Goal: Transaction & Acquisition: Register for event/course

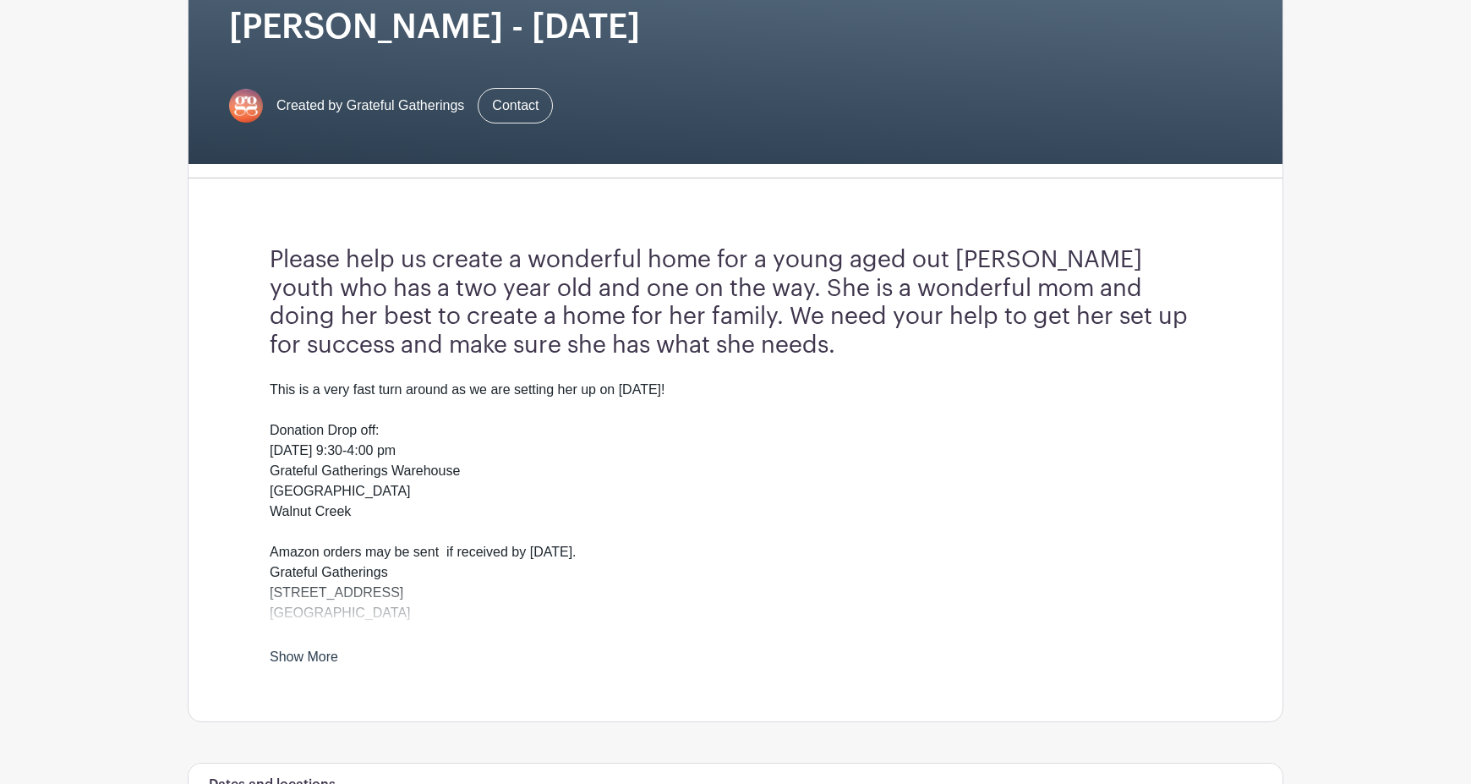
scroll to position [307, 0]
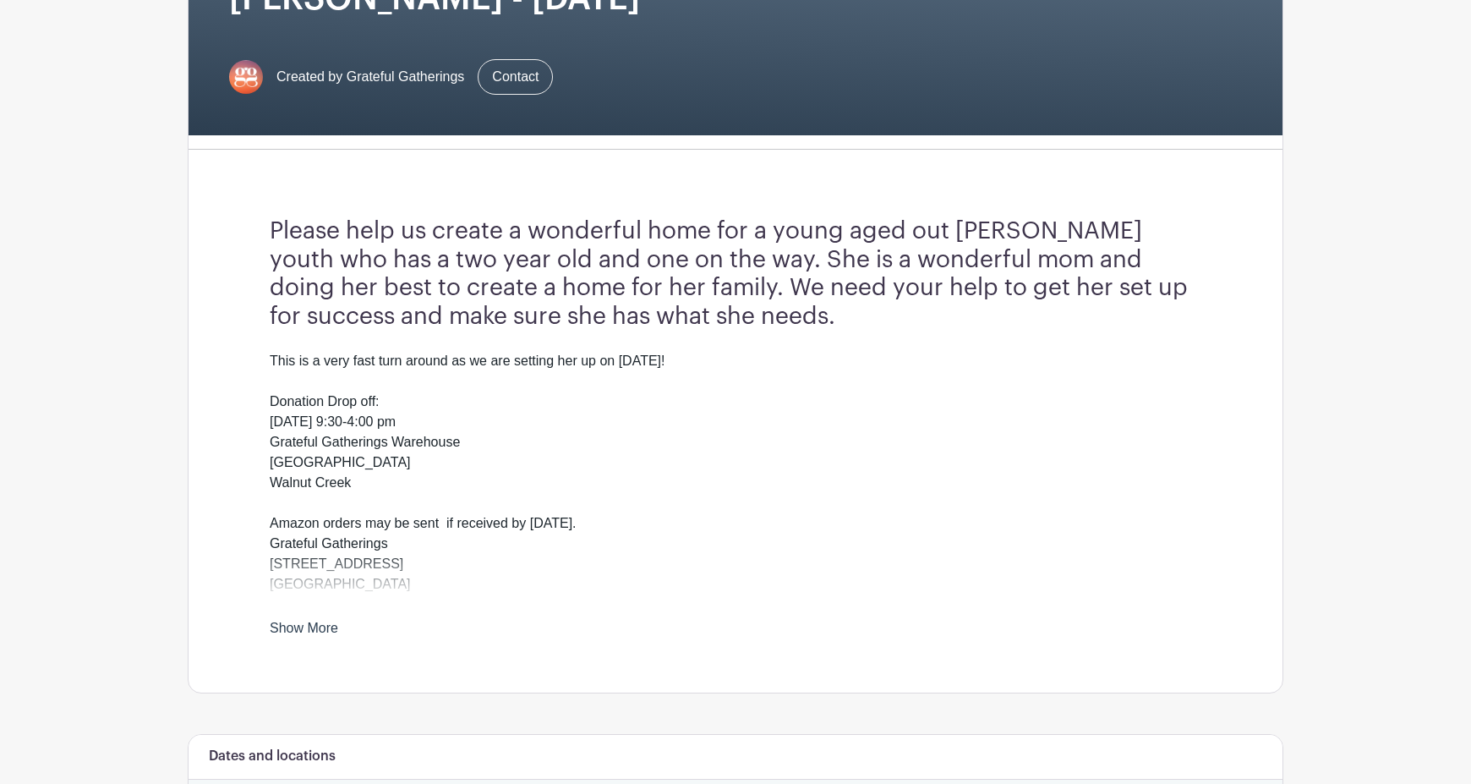
click at [331, 631] on link "Show More" at bounding box center [304, 631] width 68 height 21
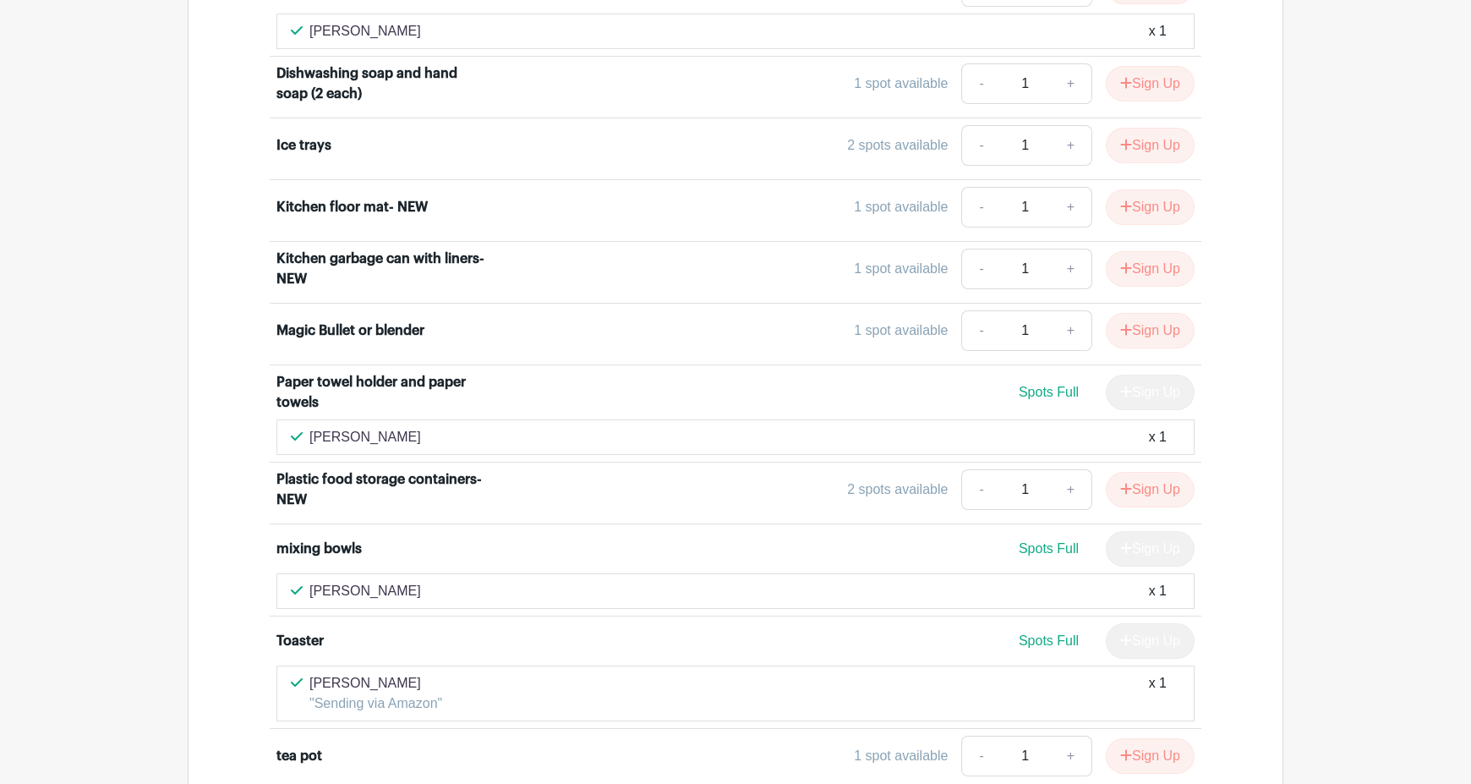
scroll to position [2145, 0]
click at [1160, 486] on button "Sign Up" at bounding box center [1150, 488] width 89 height 36
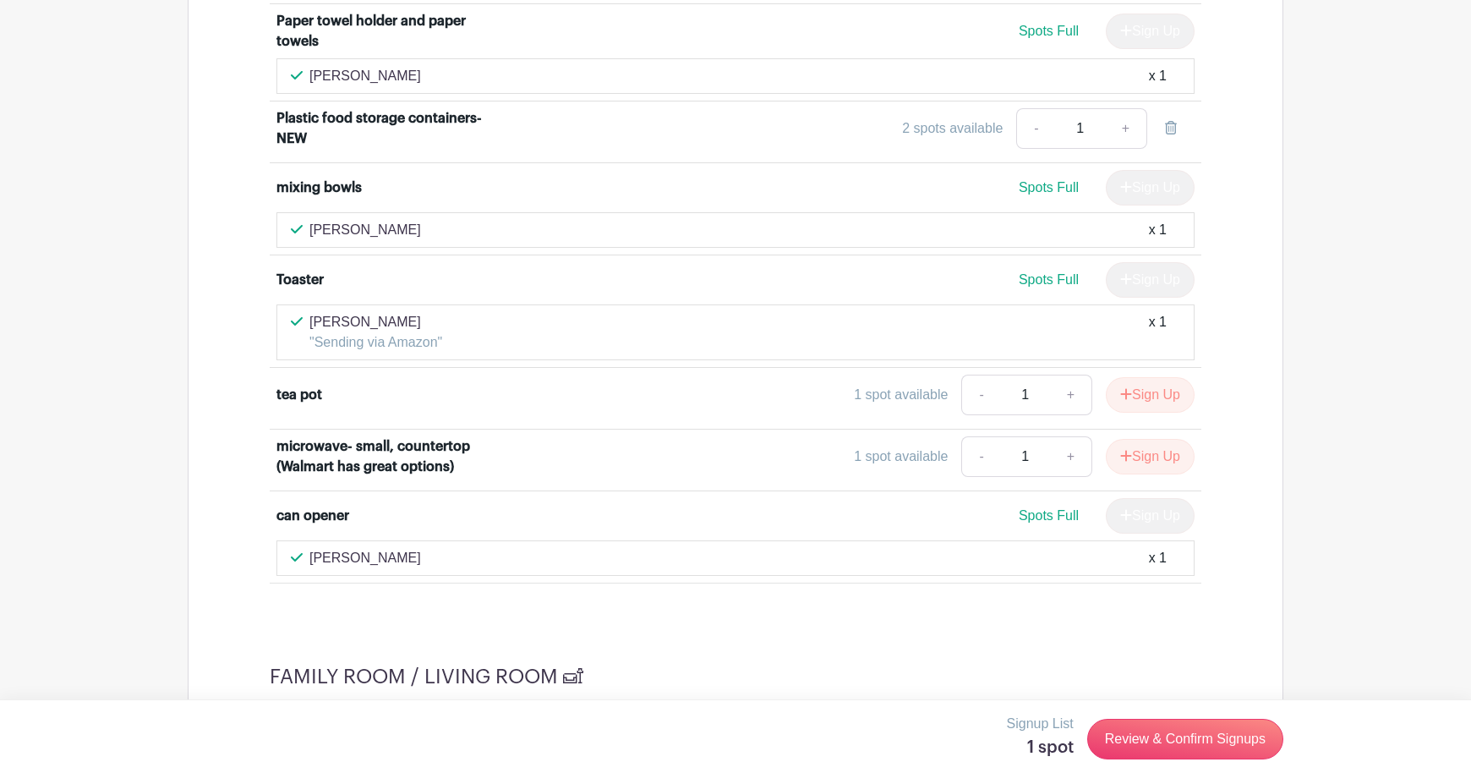
scroll to position [2513, 0]
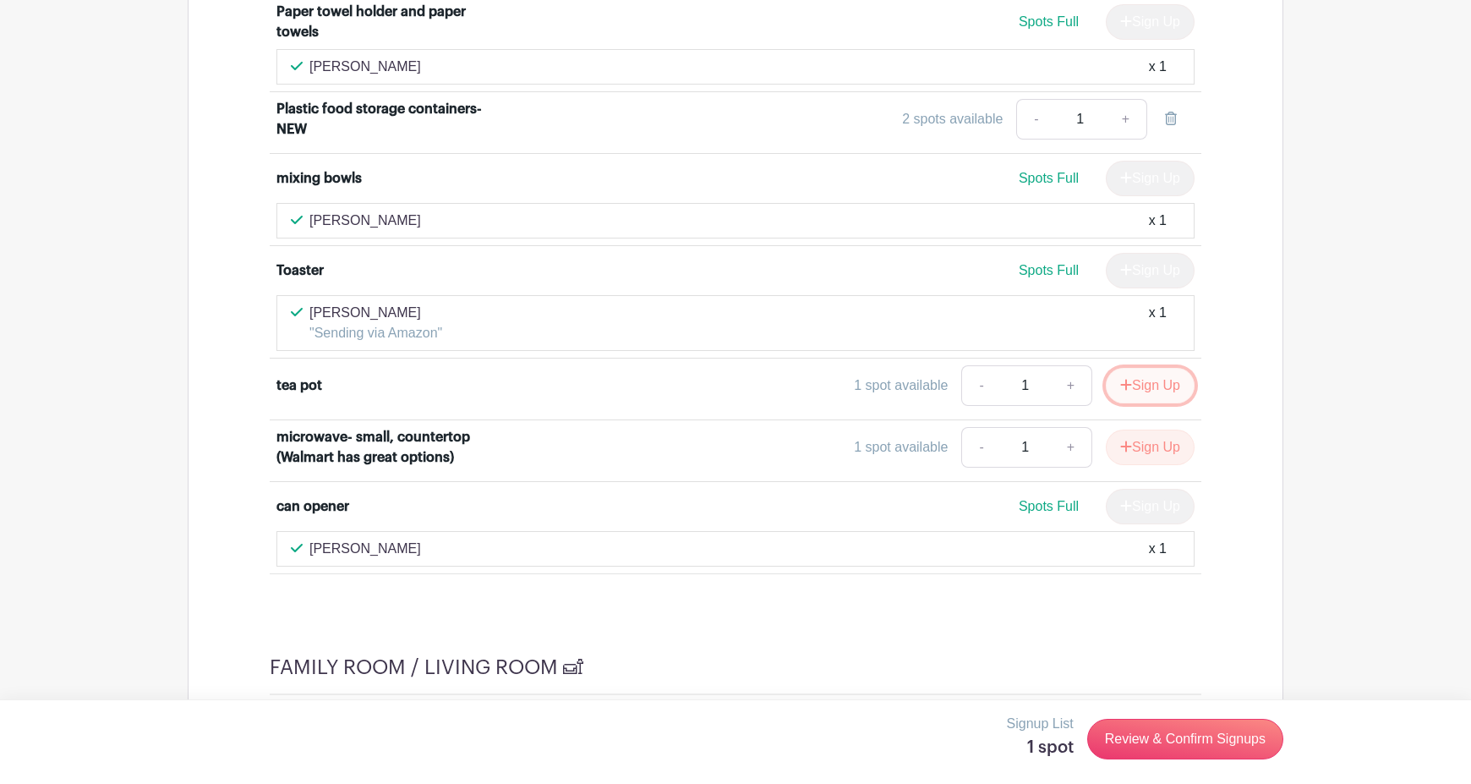
click at [1155, 389] on button "Sign Up" at bounding box center [1150, 386] width 89 height 36
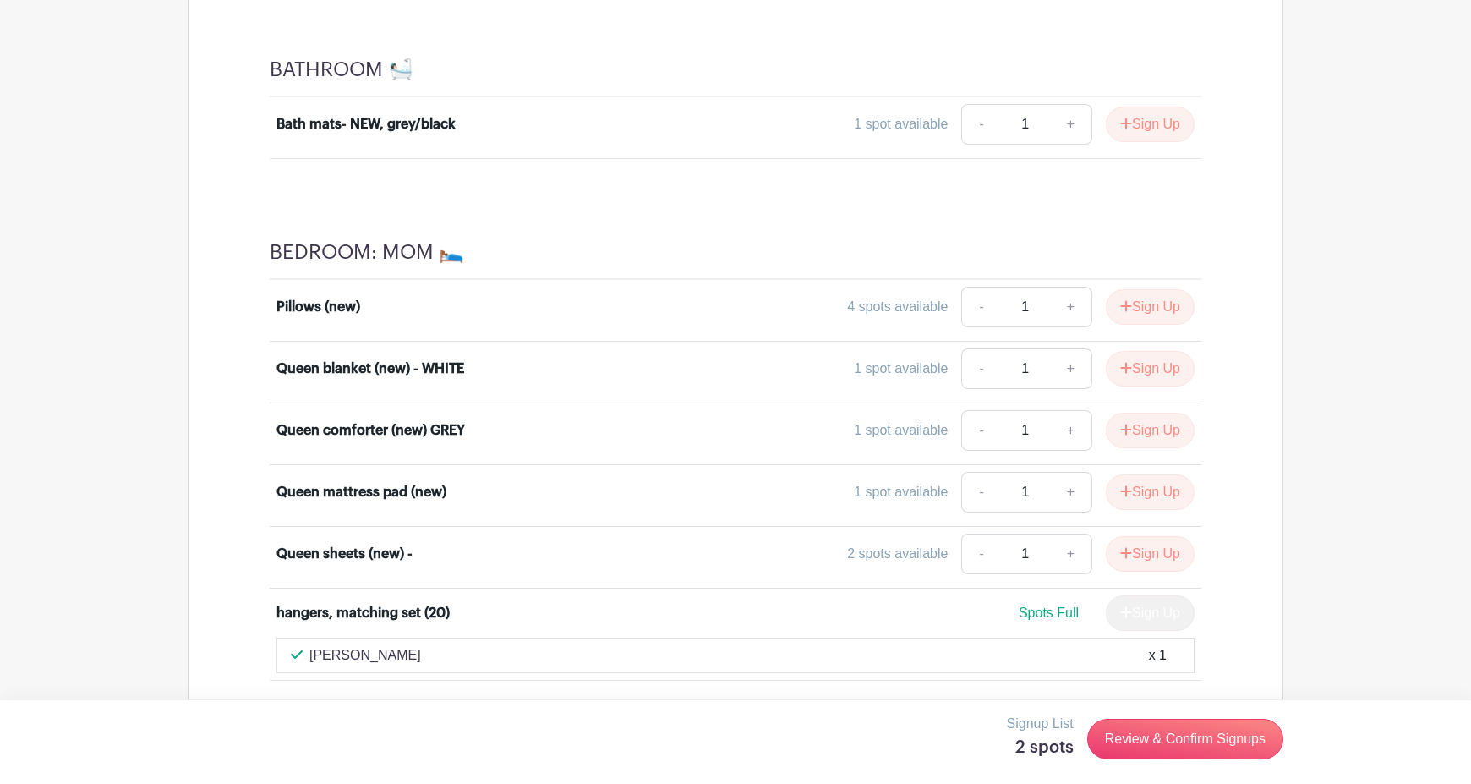
scroll to position [3295, 0]
click at [1157, 489] on button "Sign Up" at bounding box center [1150, 491] width 89 height 36
click at [1150, 363] on button "Sign Up" at bounding box center [1150, 368] width 89 height 36
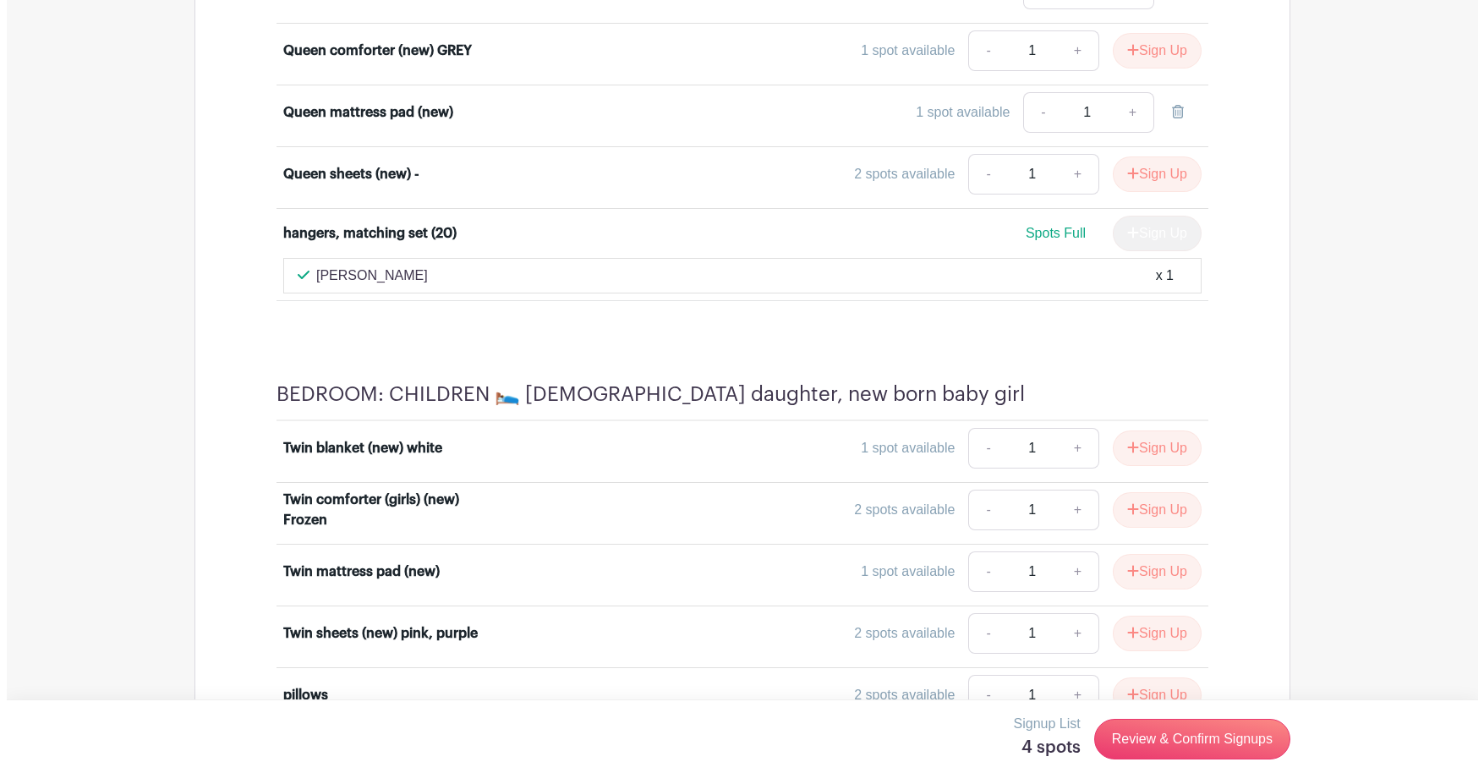
scroll to position [3674, 0]
click at [1151, 440] on button "Sign Up" at bounding box center [1150, 447] width 89 height 36
click at [1129, 576] on button "Sign Up" at bounding box center [1150, 571] width 89 height 36
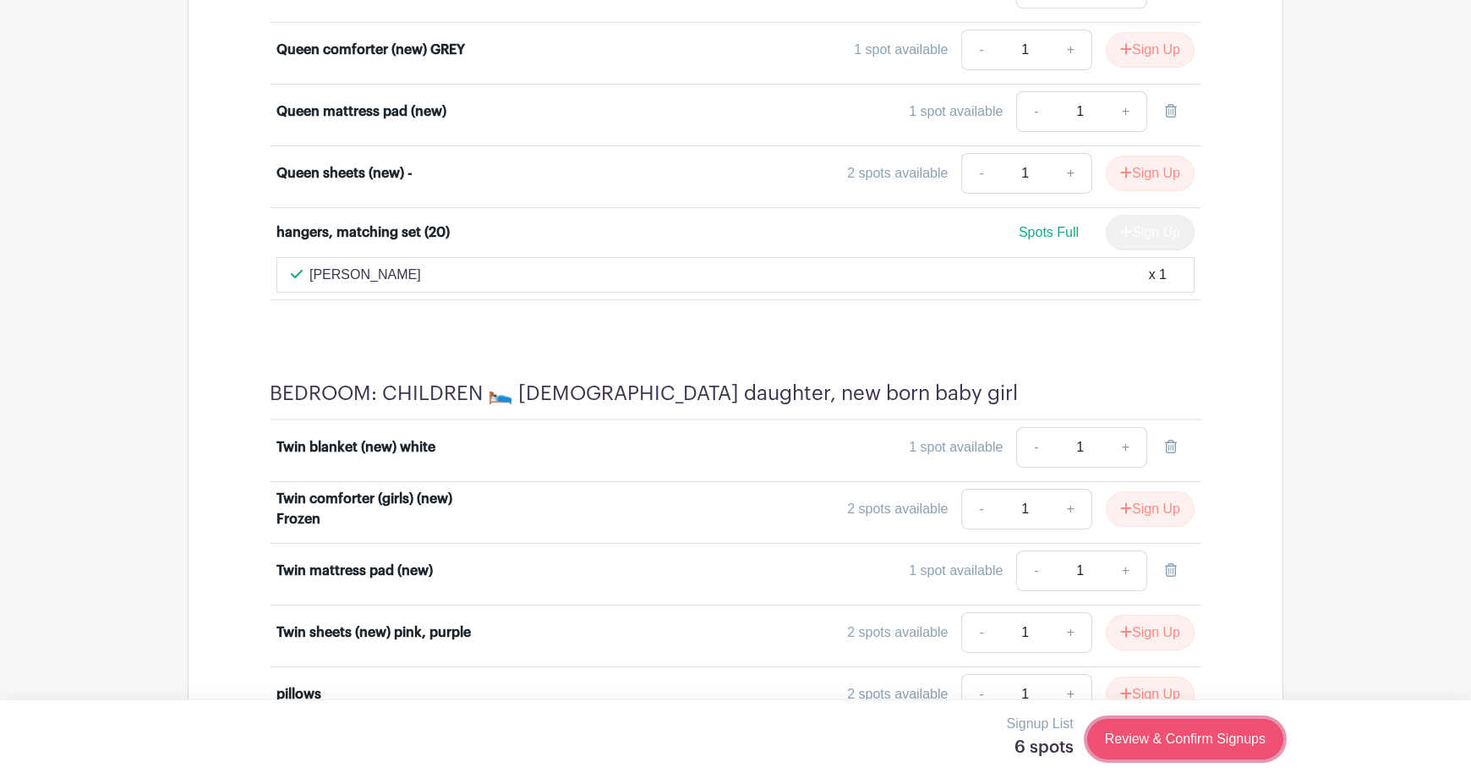
click at [1250, 739] on link "Review & Confirm Signups" at bounding box center [1185, 739] width 196 height 41
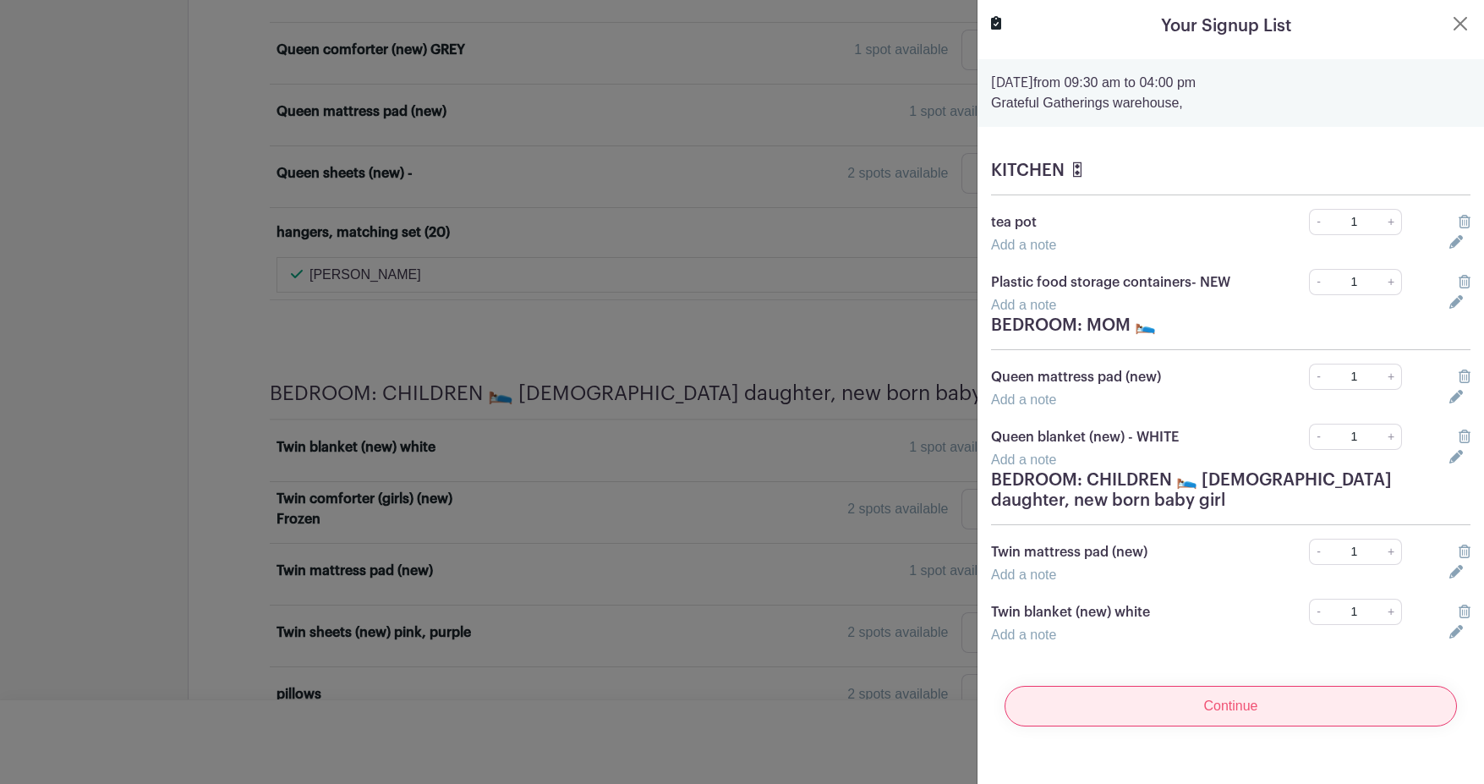
click at [1242, 710] on input "Continue" at bounding box center [1230, 706] width 452 height 41
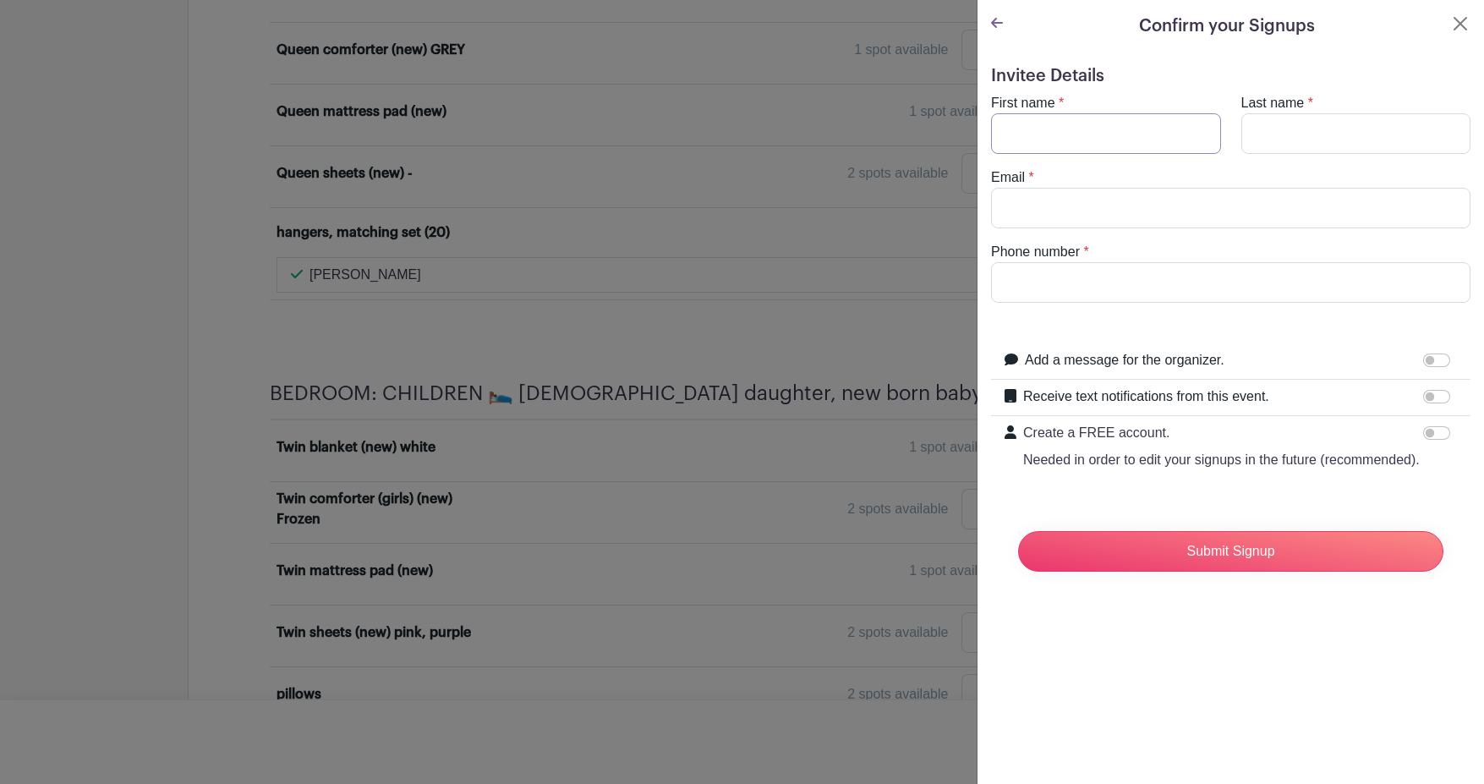
click at [1162, 133] on input "First name" at bounding box center [1106, 133] width 230 height 41
type input "[PERSON_NAME]"
type input "[EMAIL_ADDRESS][DOMAIN_NAME]"
type input "5104092009"
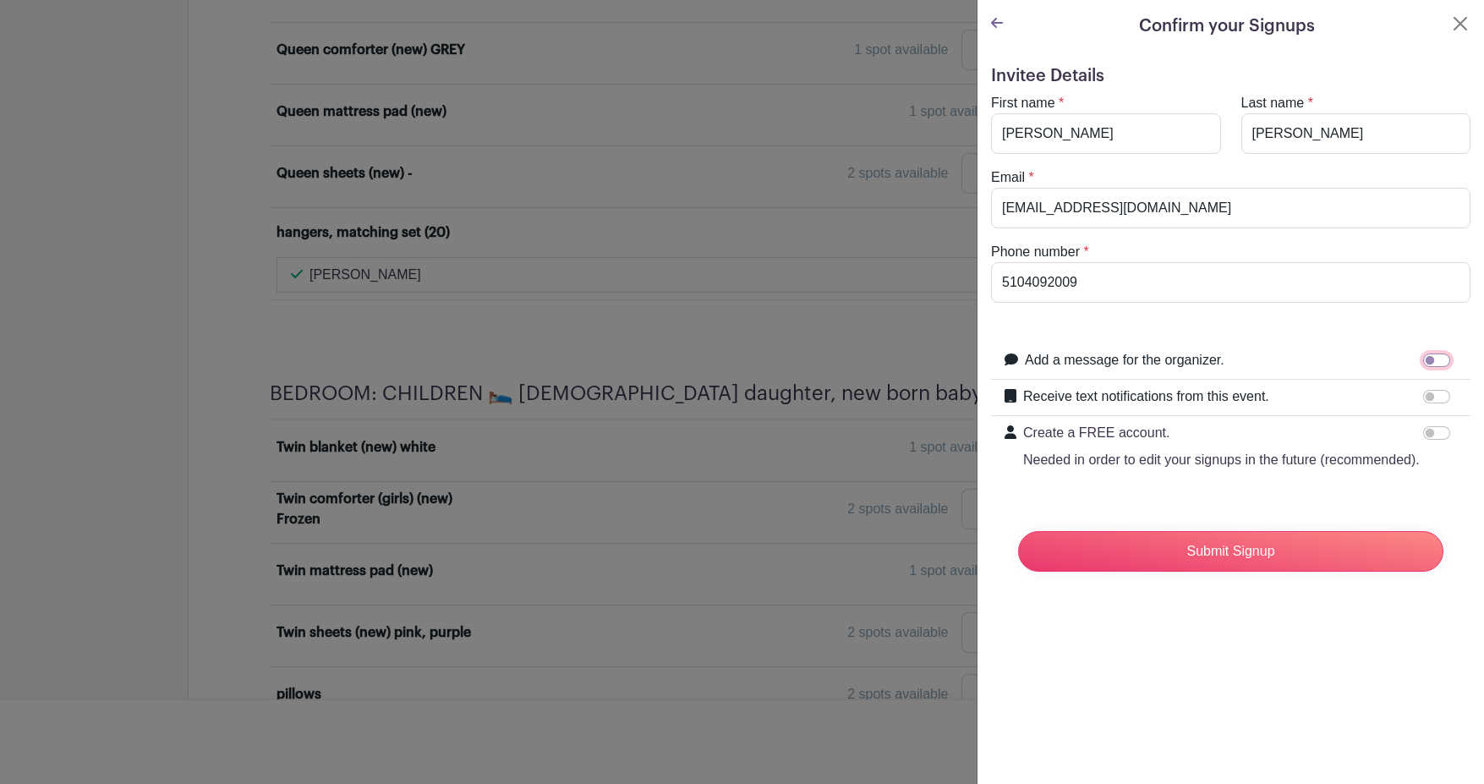
click at [1423, 356] on input "Add a message for the organizer." at bounding box center [1436, 360] width 27 height 14
checkbox input "true"
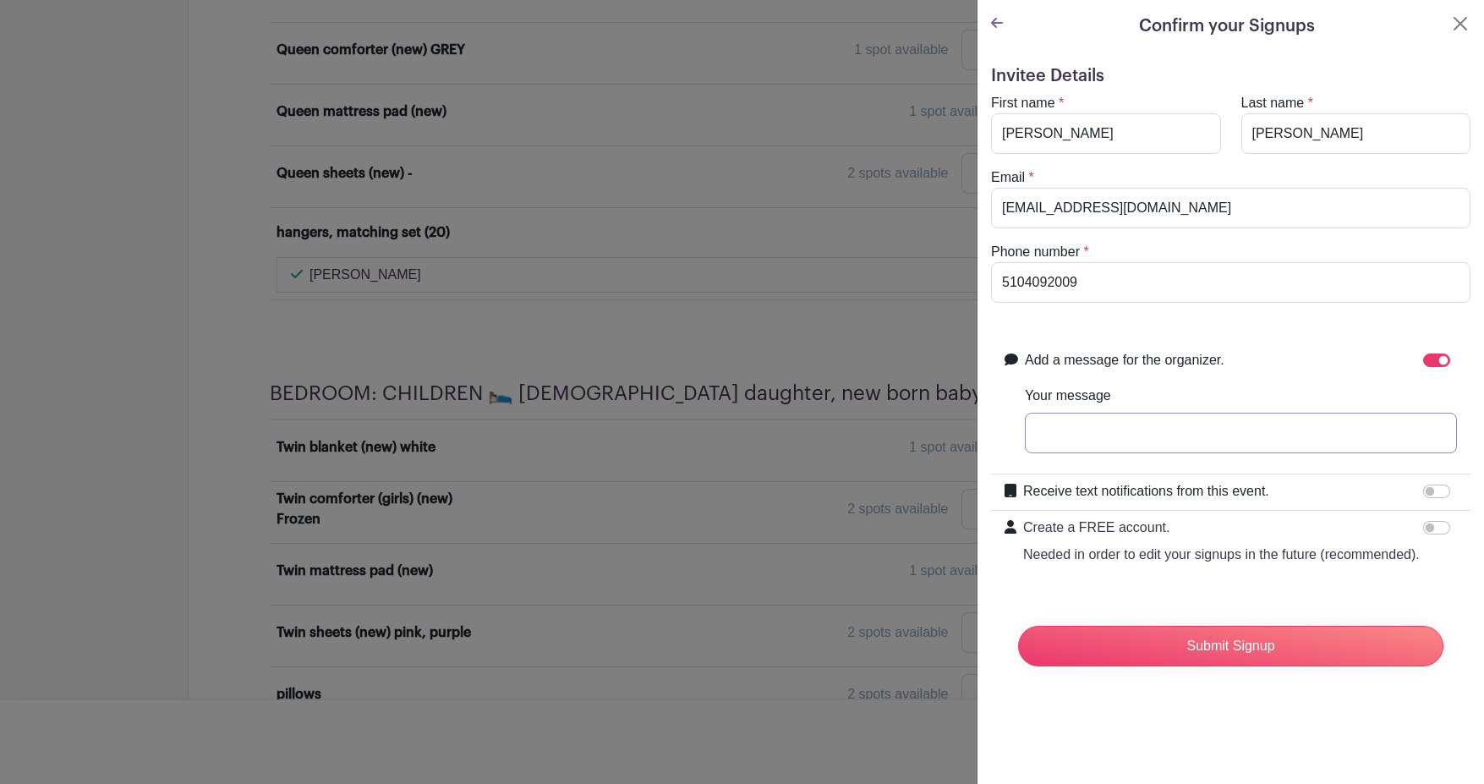
click at [1076, 425] on input "Your message" at bounding box center [1241, 433] width 432 height 41
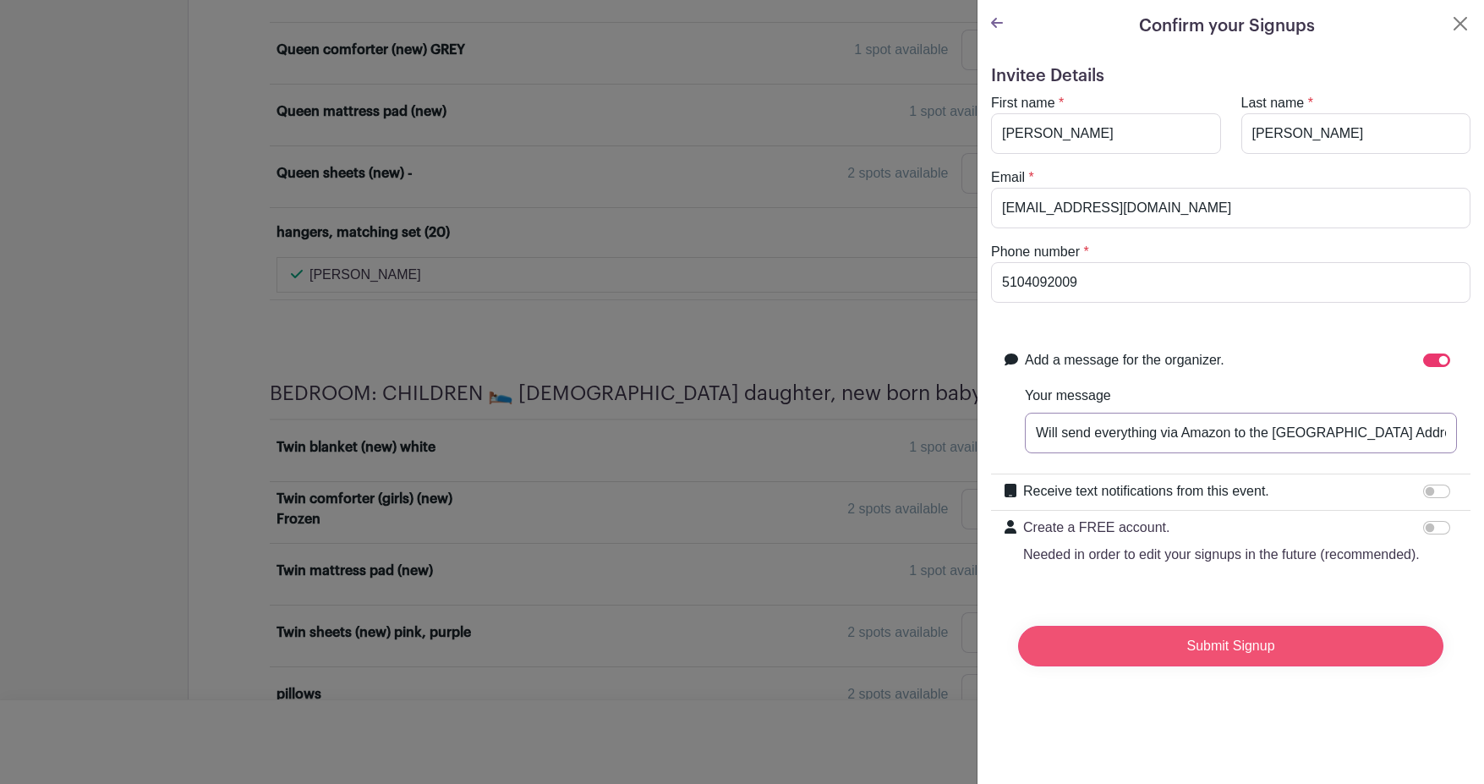
type input "Will send everything via Amazon to the [GEOGRAPHIC_DATA] Address."
click at [1228, 666] on input "Submit Signup" at bounding box center [1230, 646] width 425 height 41
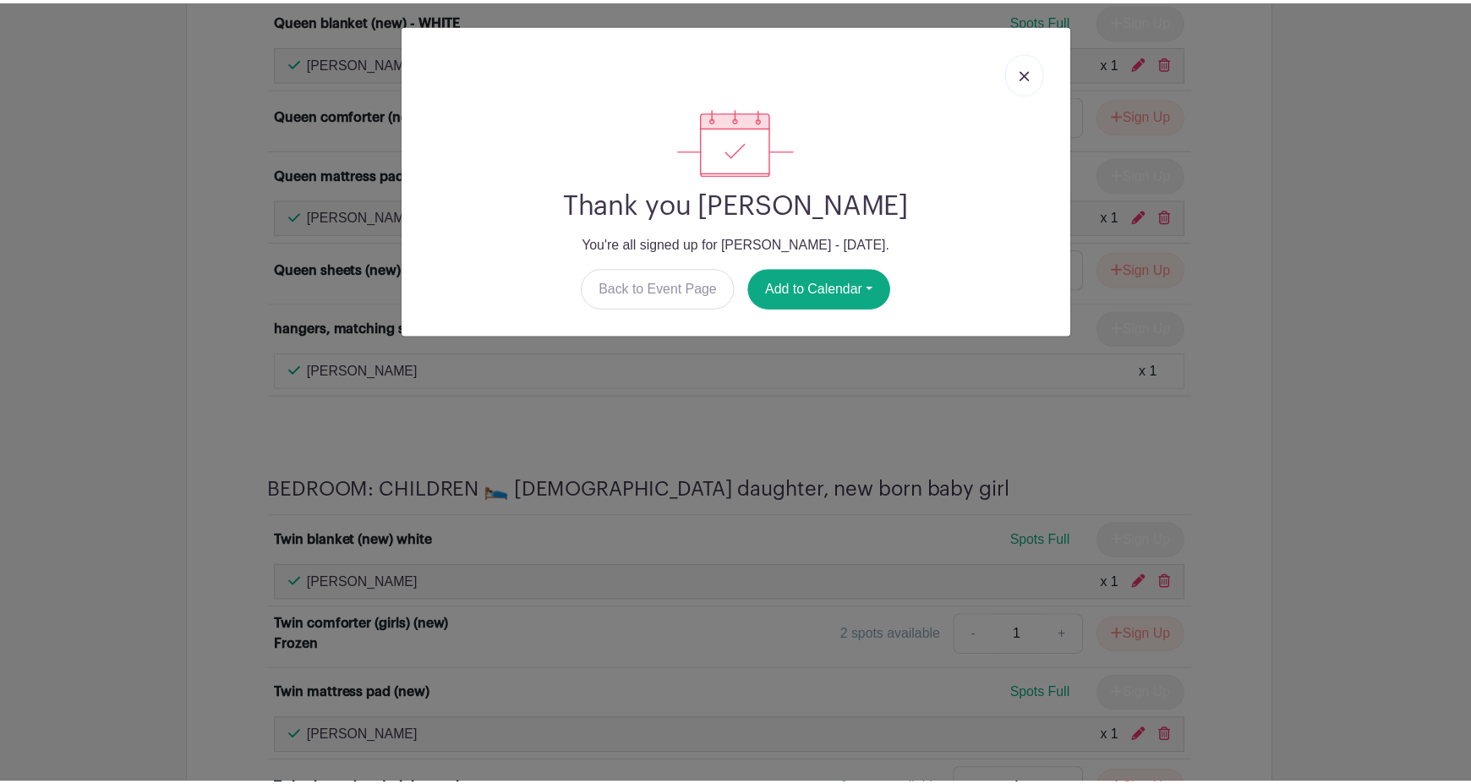
scroll to position [3740, 0]
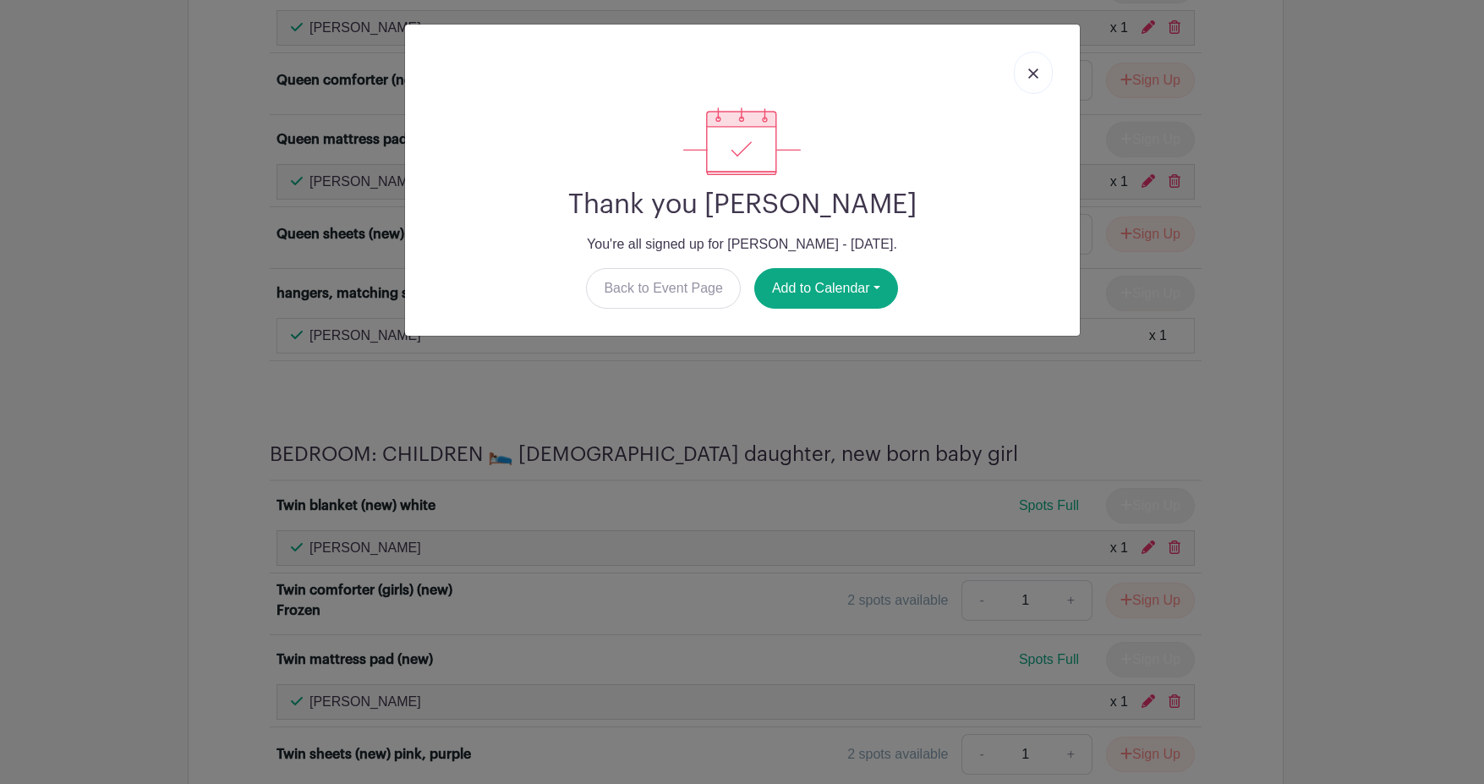
click at [1034, 72] on img at bounding box center [1033, 73] width 10 height 10
